Goal: Task Accomplishment & Management: Complete application form

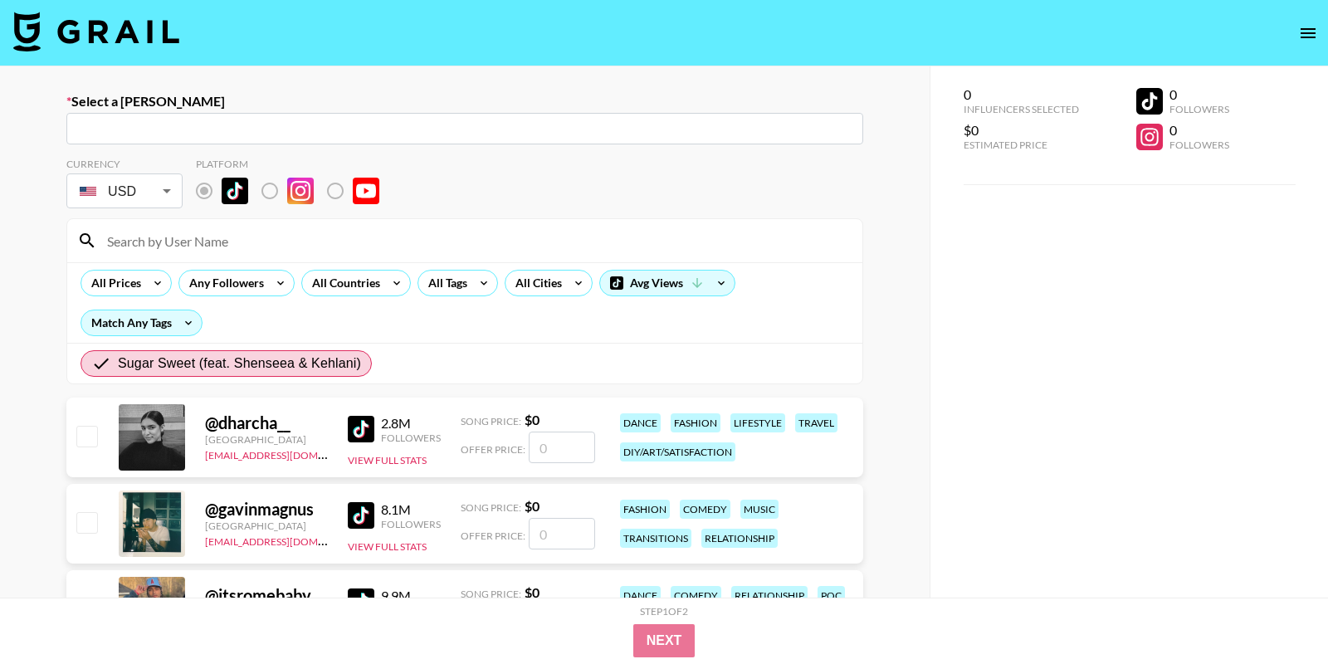
radio input "true"
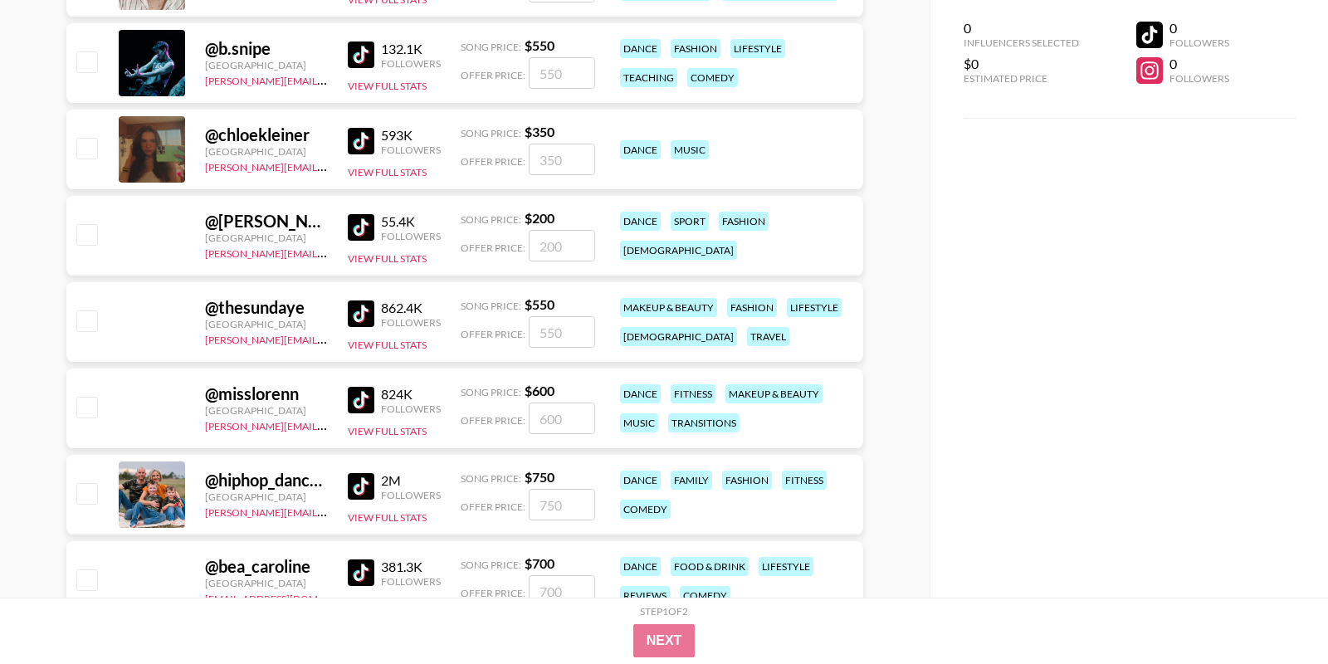
scroll to position [1957, 0]
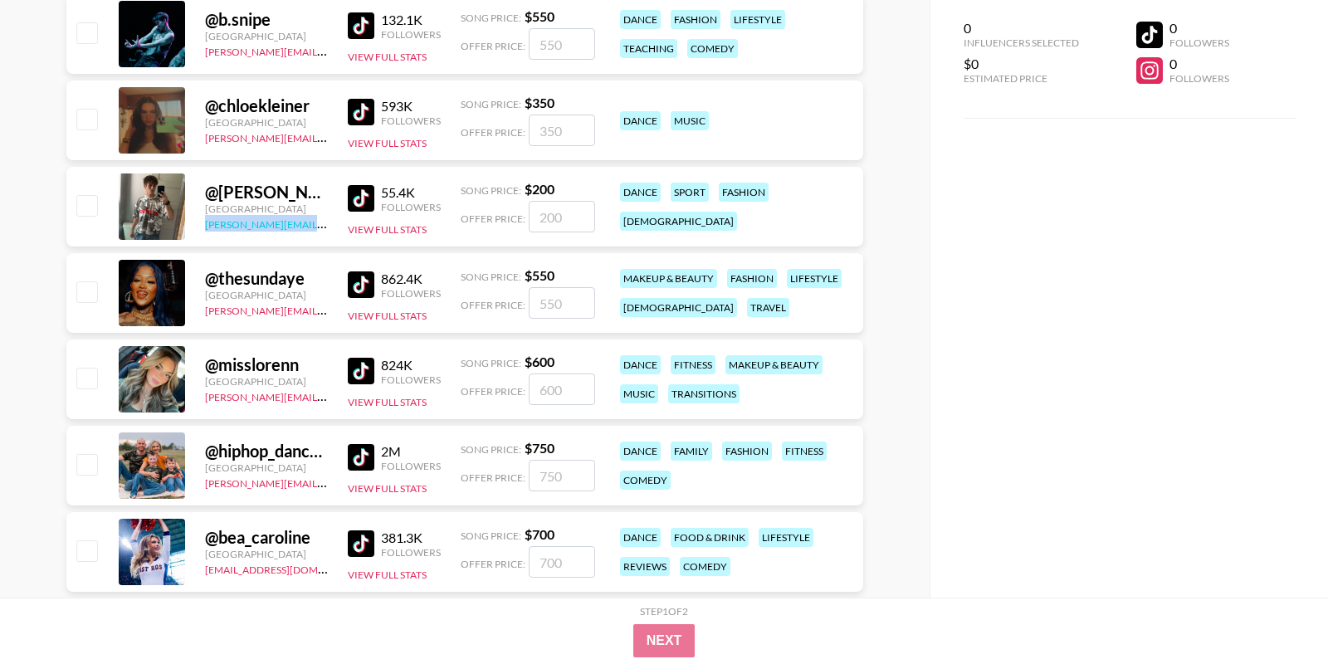
drag, startPoint x: 203, startPoint y: 221, endPoint x: 319, endPoint y: 219, distance: 116.2
click at [320, 221] on div "@ jacob.cline.161 United States diane.salazar@grail-talent.com 55.4K Followers …" at bounding box center [464, 207] width 797 height 80
copy link "diane.salazar@grail-talent."
click at [364, 194] on img at bounding box center [361, 198] width 27 height 27
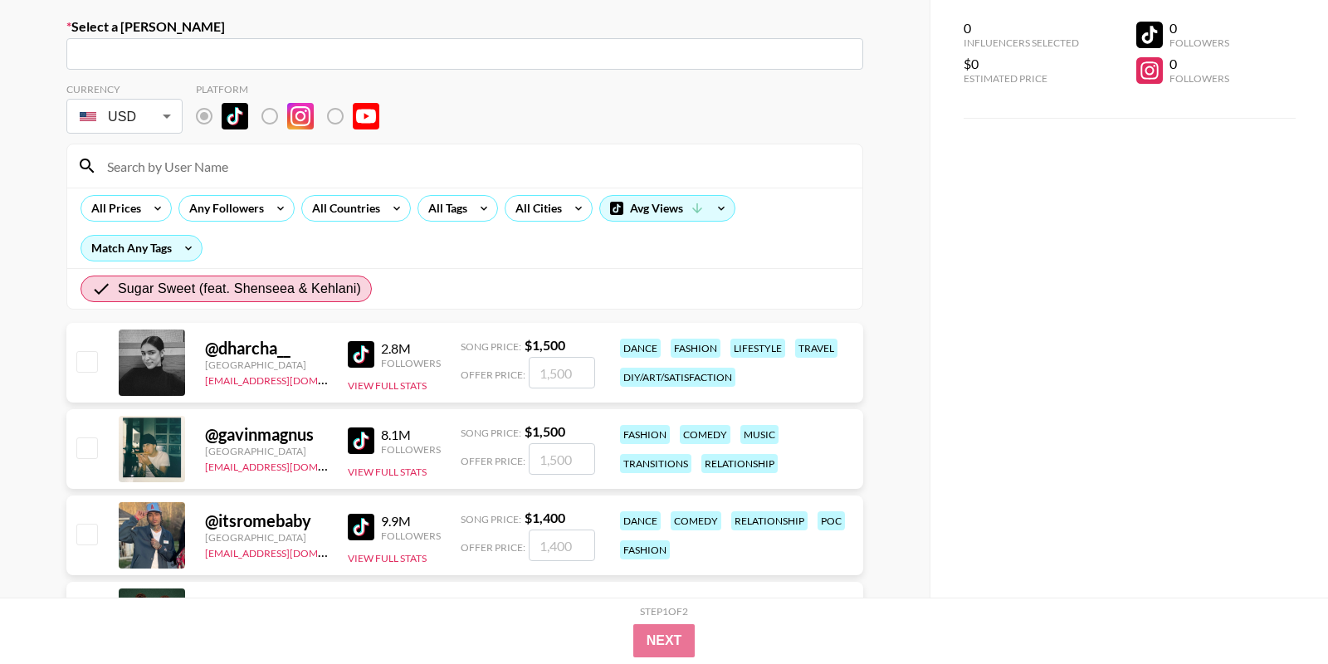
scroll to position [0, 0]
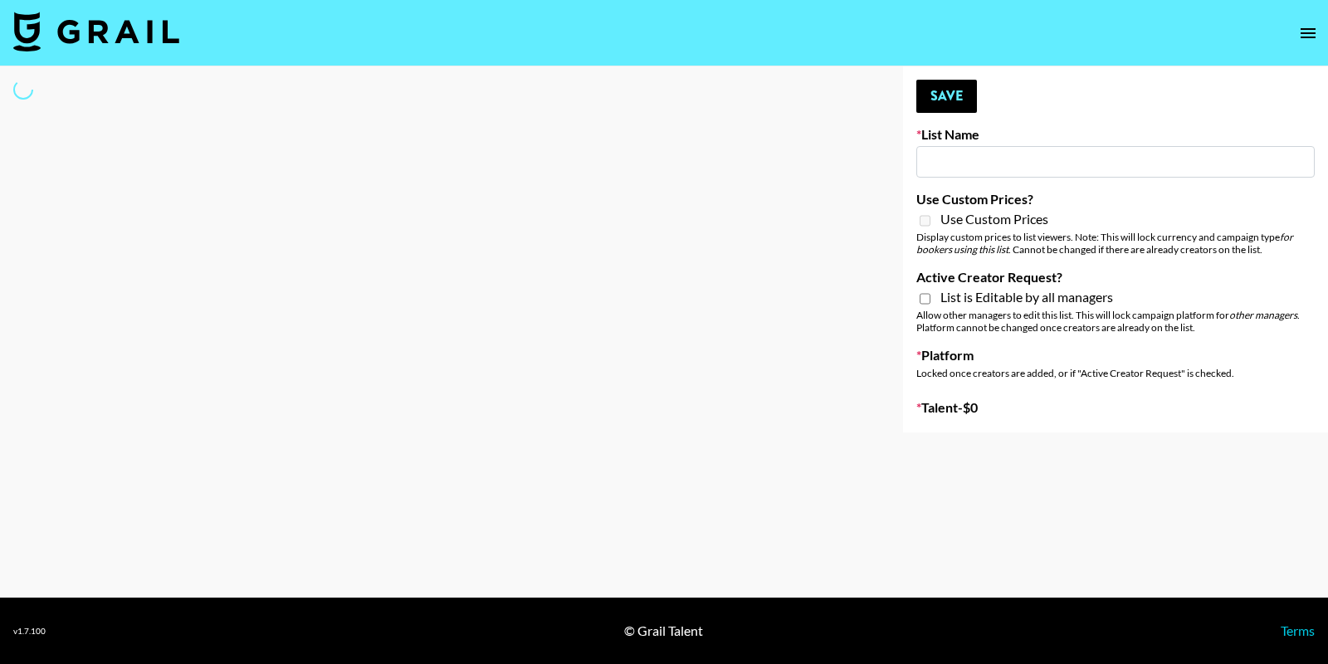
click at [1161, 40] on nav at bounding box center [664, 33] width 1328 height 66
type input "Caribbean Diaspora Creators"
checkbox input "true"
select select "Song"
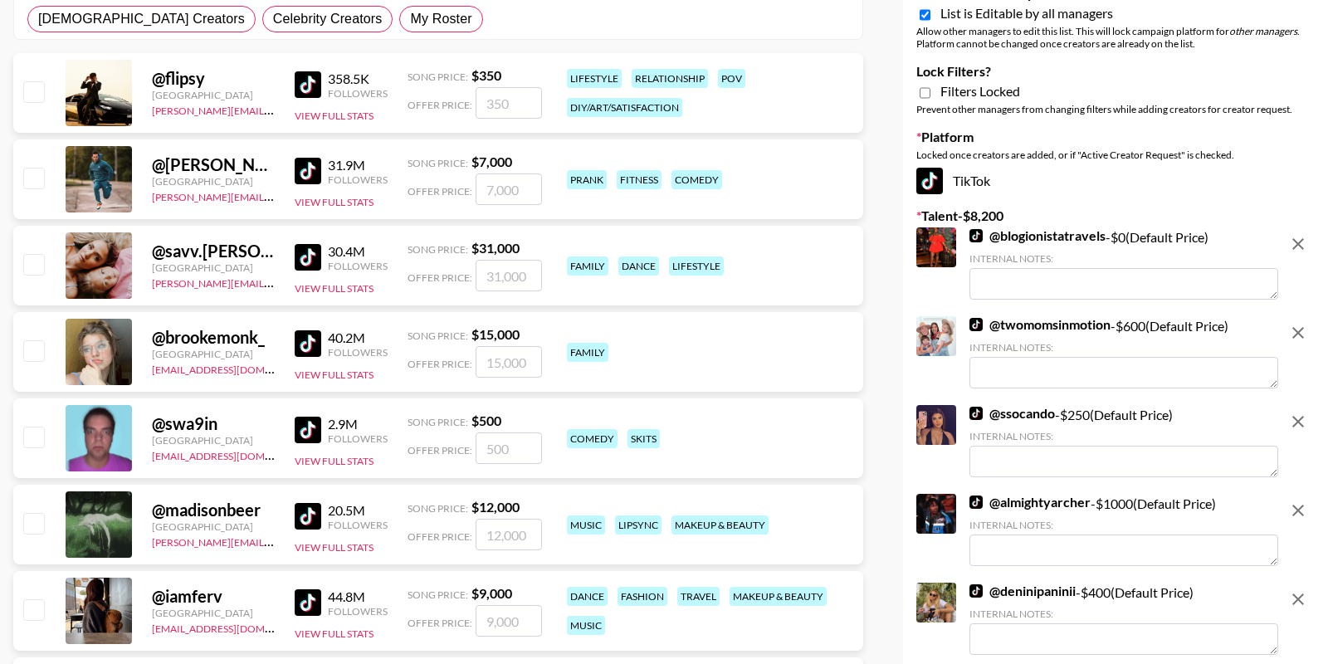
scroll to position [105, 0]
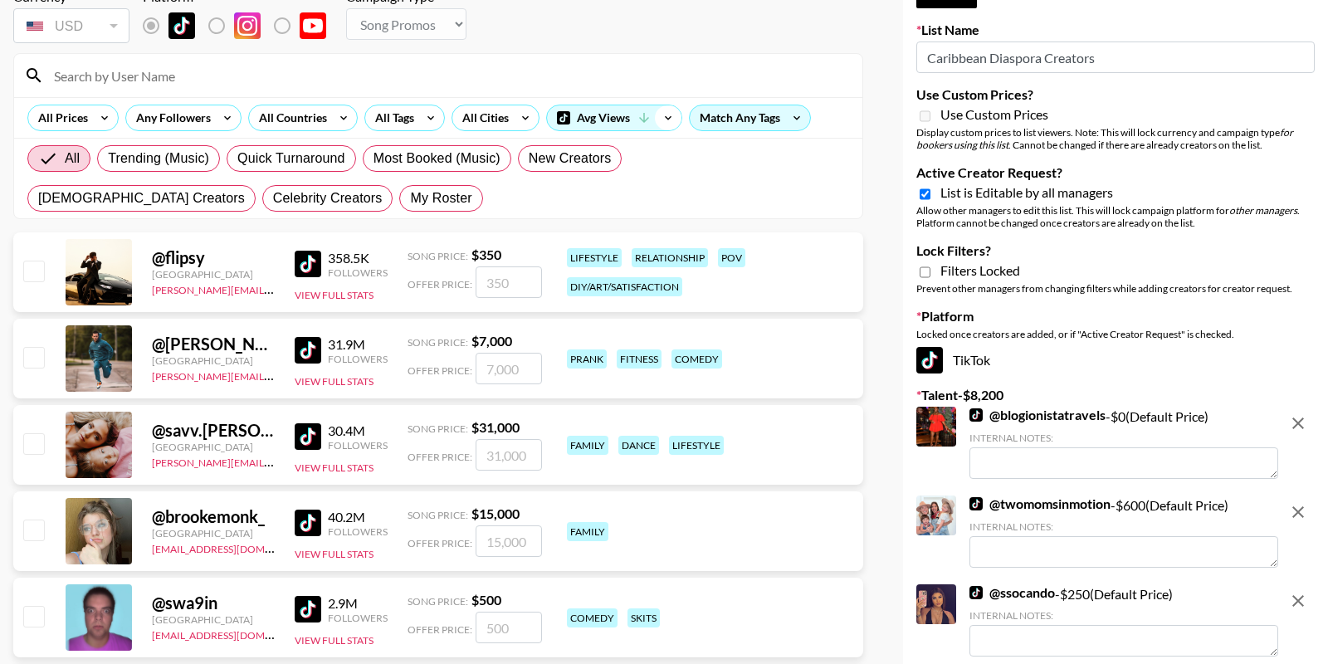
click at [669, 112] on icon at bounding box center [668, 117] width 27 height 25
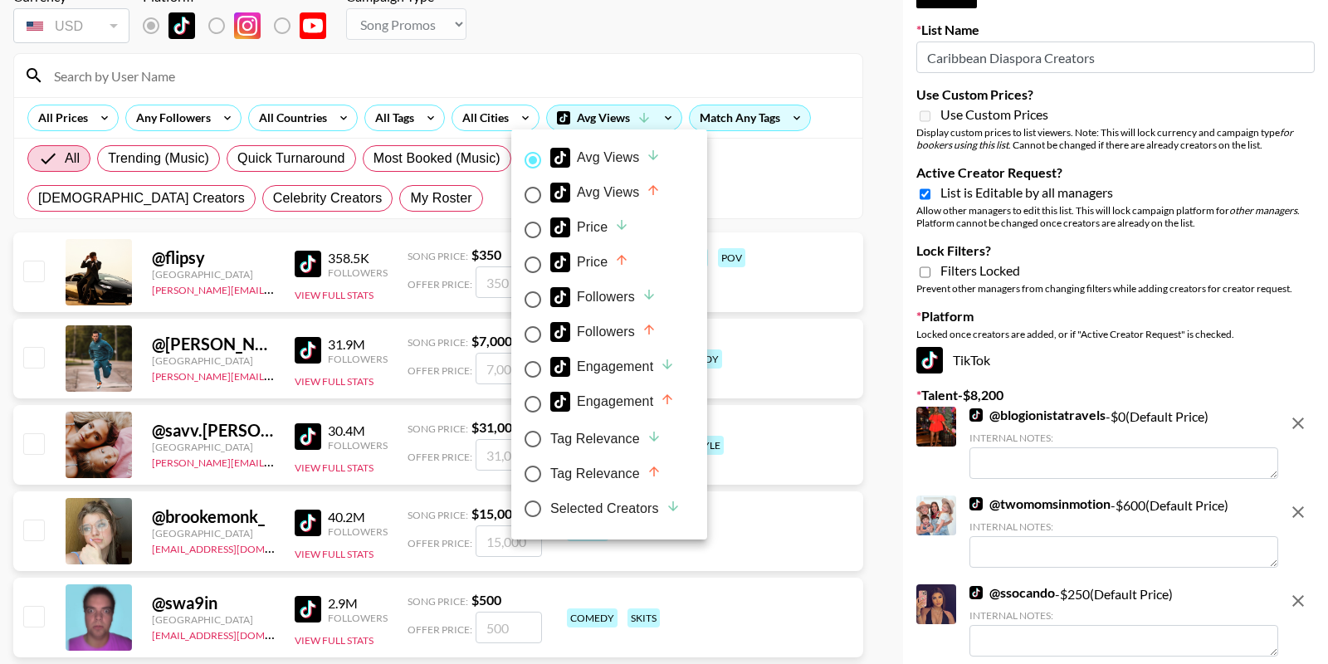
click at [594, 508] on div "Selected Creators" at bounding box center [615, 509] width 130 height 20
click at [550, 508] on input "Selected Creators" at bounding box center [532, 508] width 35 height 35
radio input "true"
radio input "false"
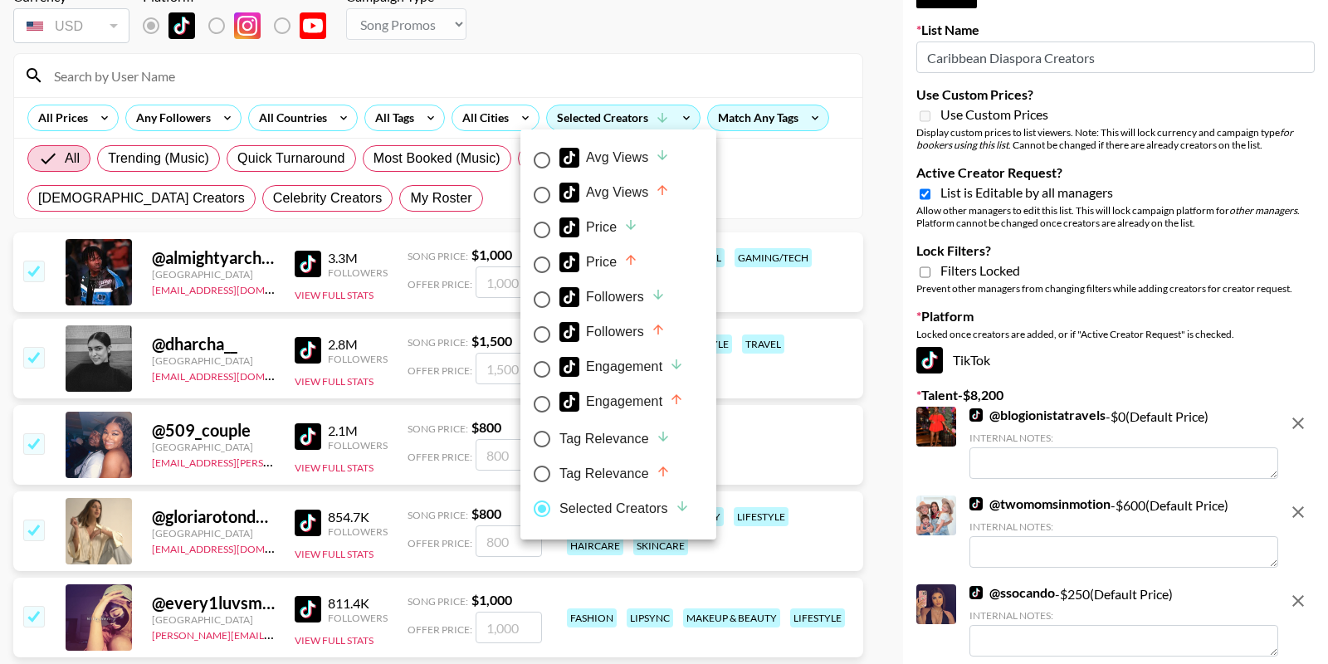
click at [784, 198] on div at bounding box center [664, 332] width 1328 height 664
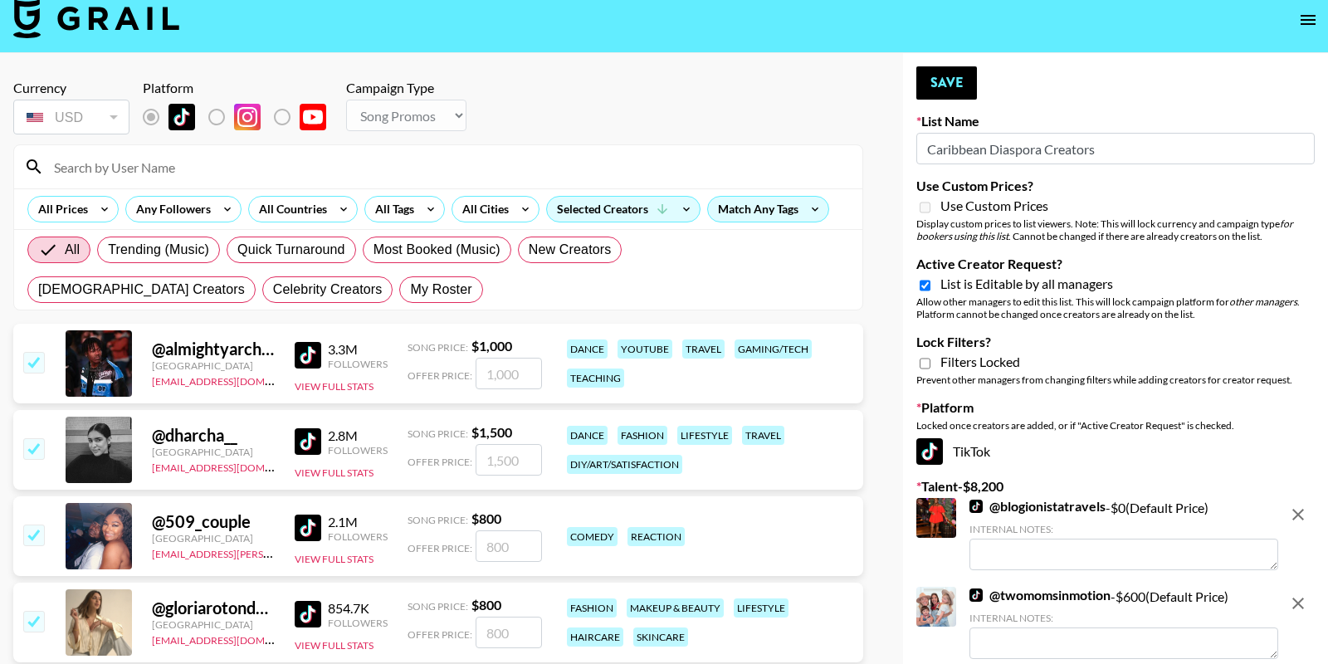
scroll to position [0, 0]
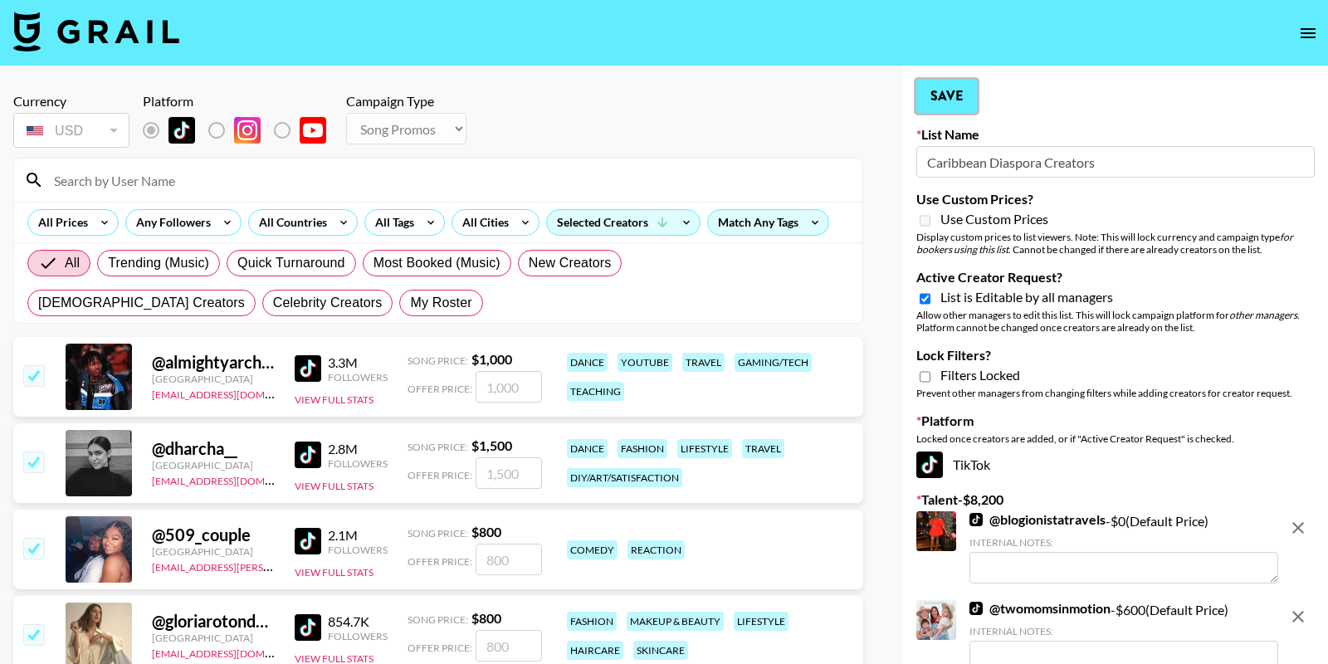
click at [955, 89] on button "Save" at bounding box center [946, 96] width 61 height 33
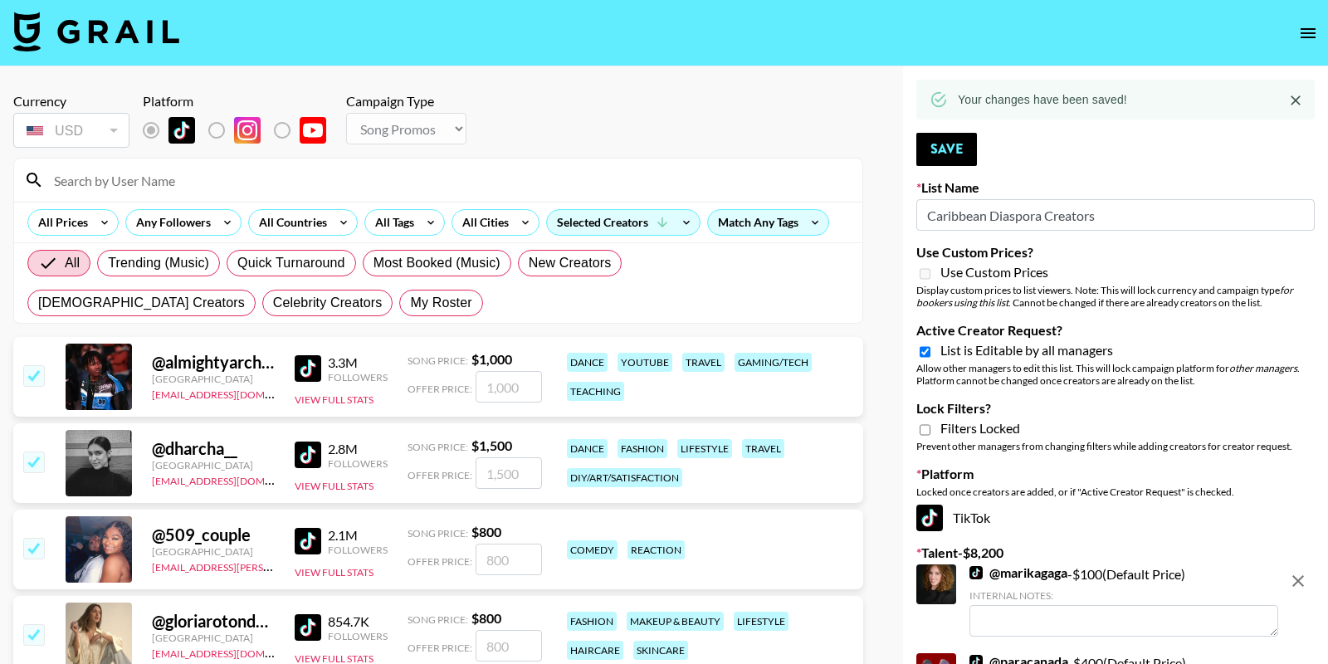
click at [1307, 36] on icon "open drawer" at bounding box center [1308, 33] width 20 height 20
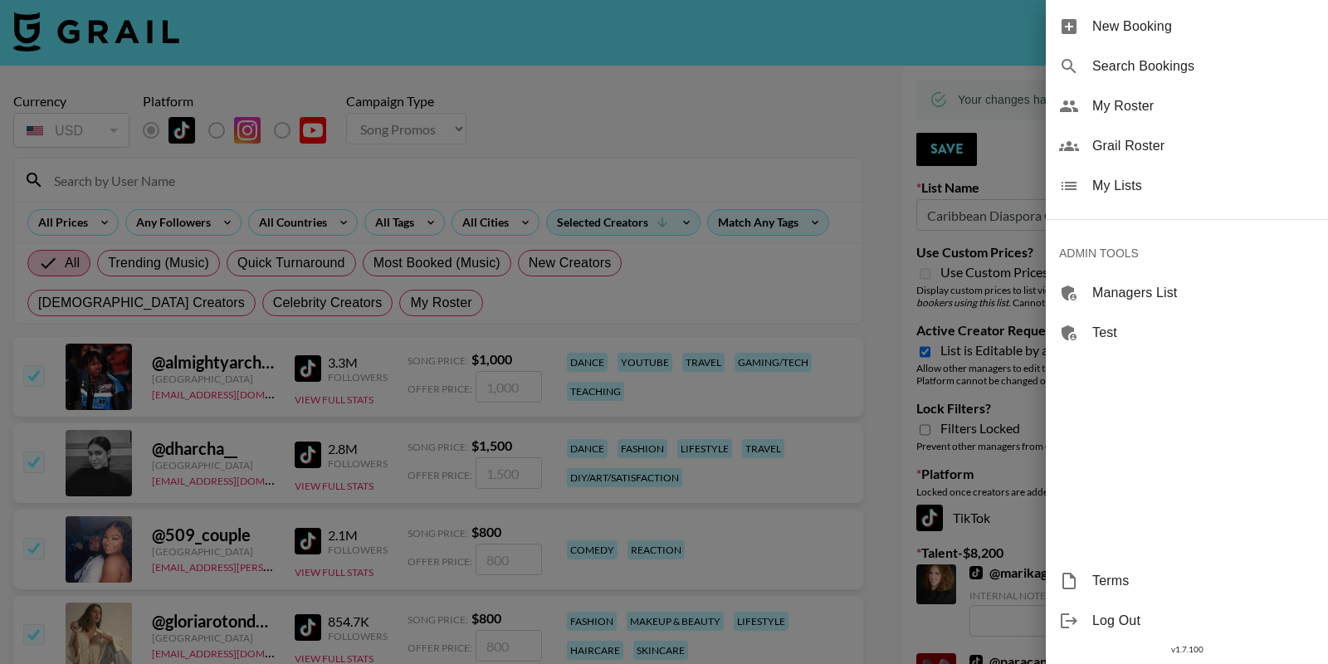
click at [1143, 176] on span "My Lists" at bounding box center [1203, 186] width 222 height 20
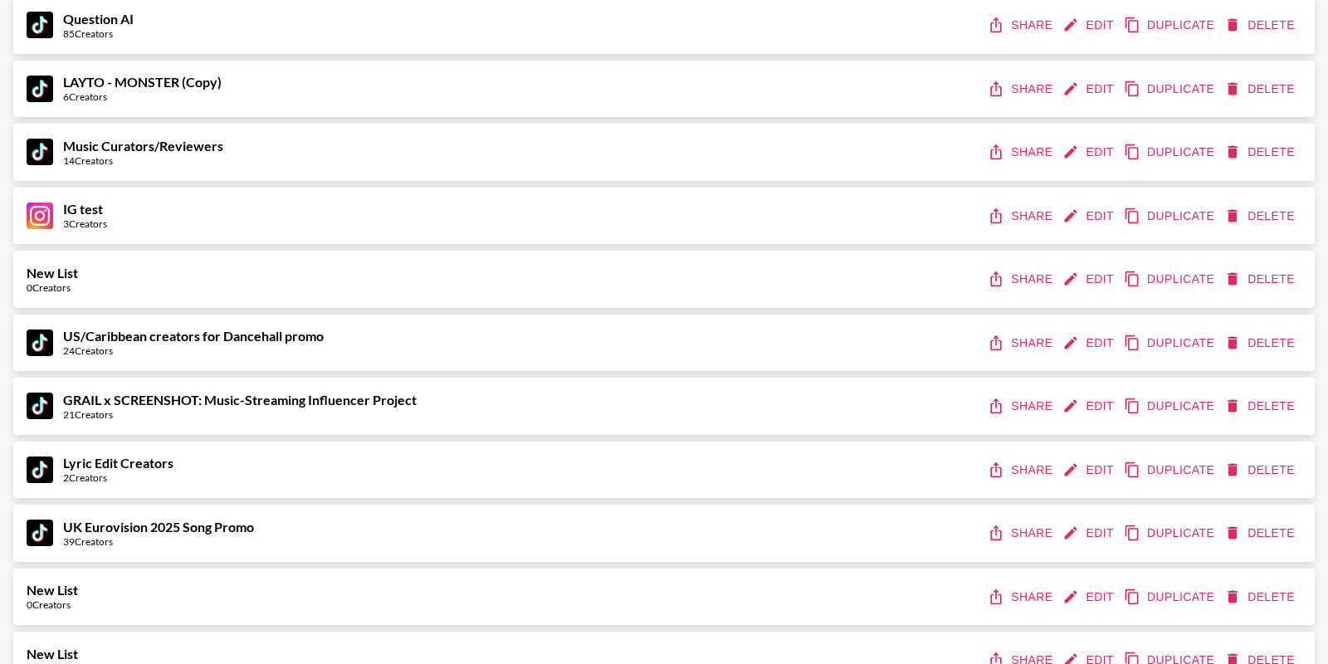
scroll to position [20386, 0]
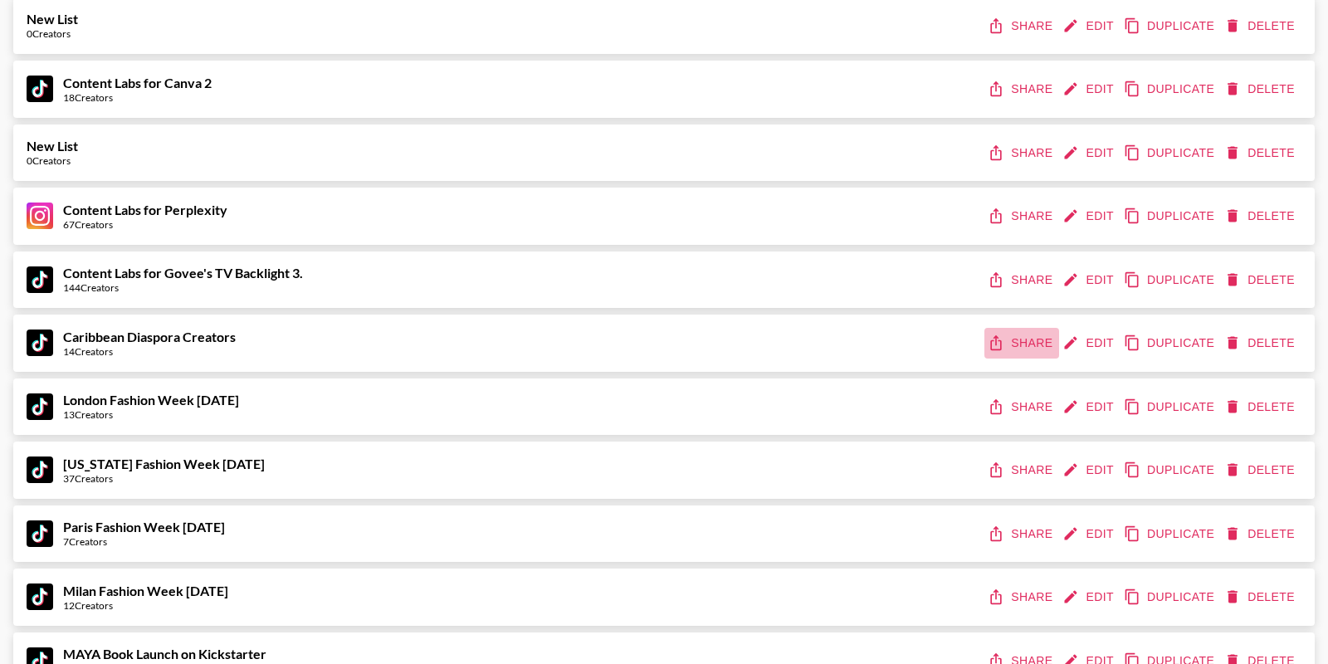
click at [1031, 337] on button "Share" at bounding box center [1021, 343] width 75 height 31
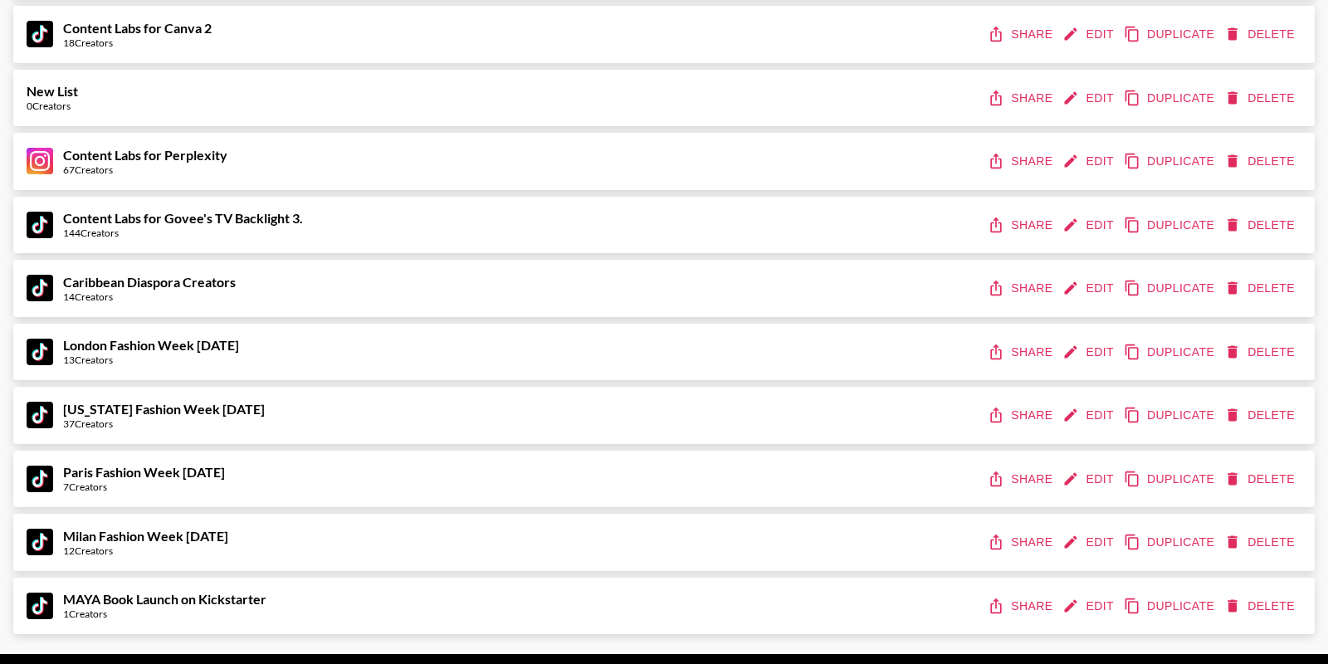
scroll to position [20444, 0]
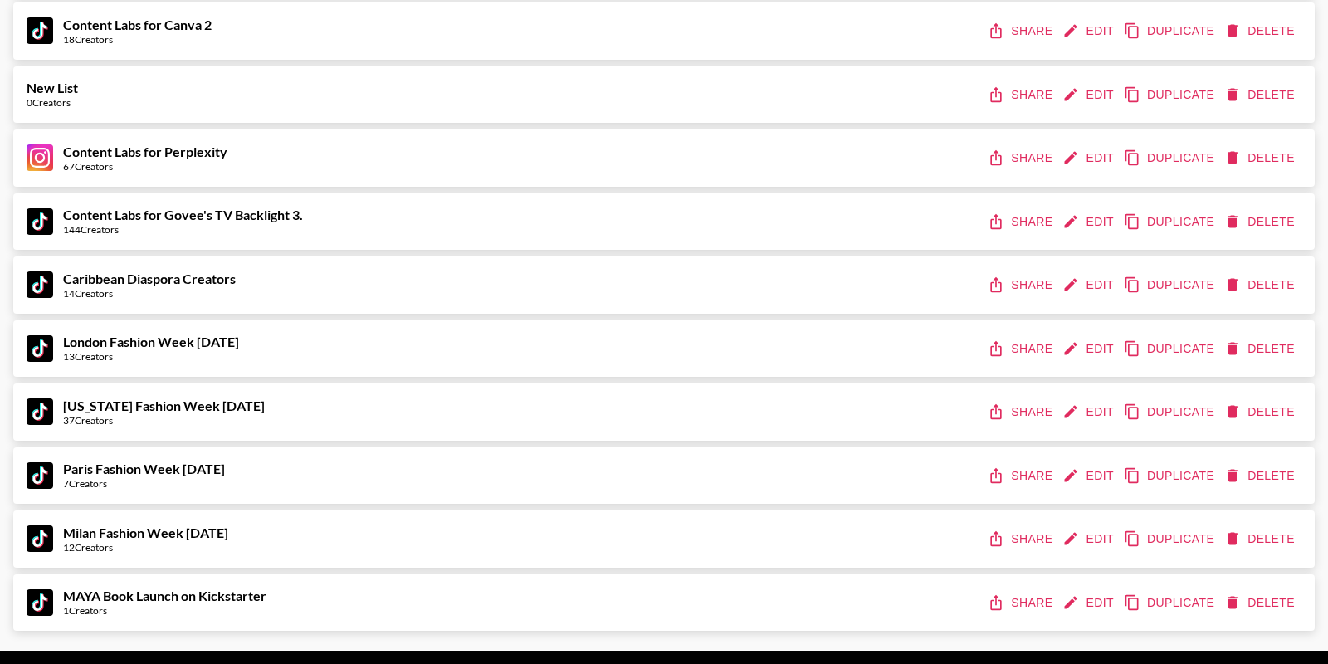
click at [1032, 588] on button "Share" at bounding box center [1021, 603] width 75 height 31
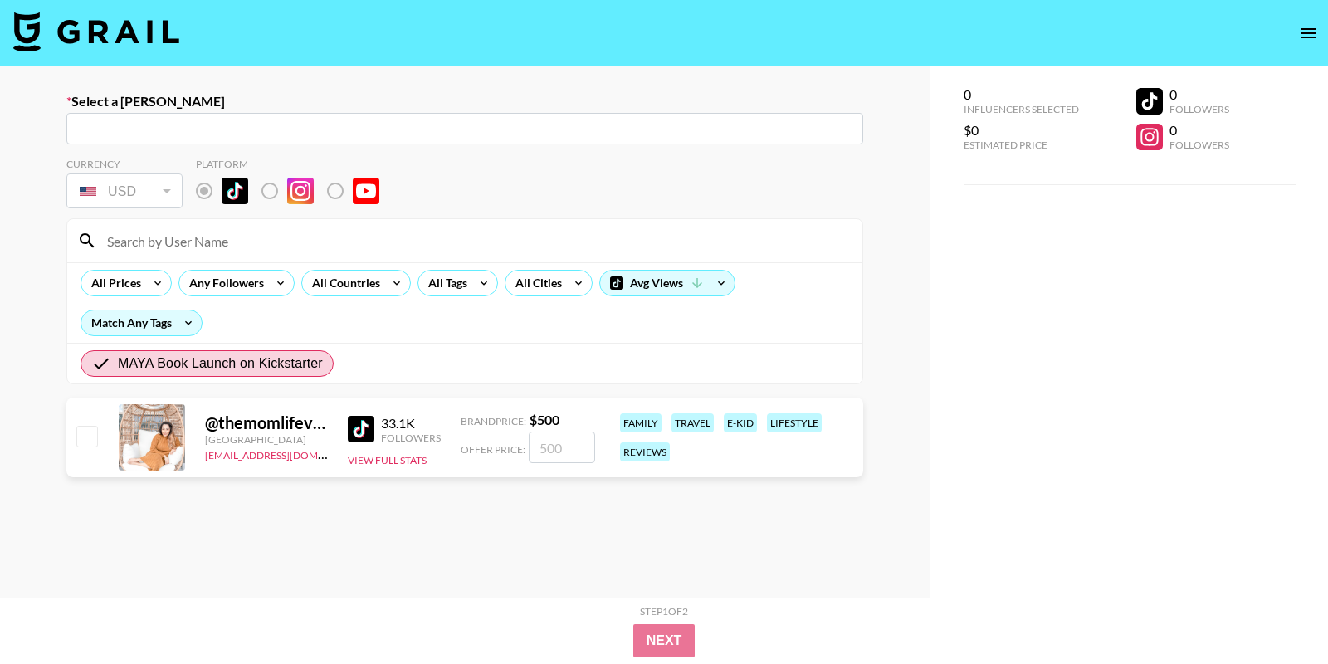
click at [357, 432] on img at bounding box center [361, 429] width 27 height 27
click at [371, 422] on img at bounding box center [361, 429] width 27 height 27
